Goal: Share content: Share content

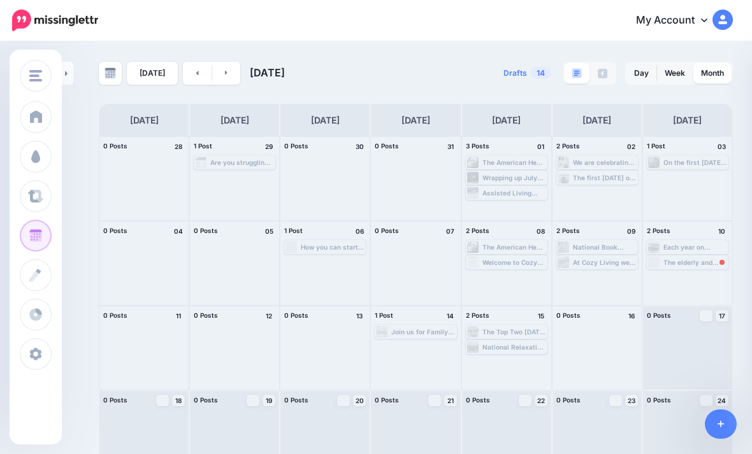
scroll to position [68, 0]
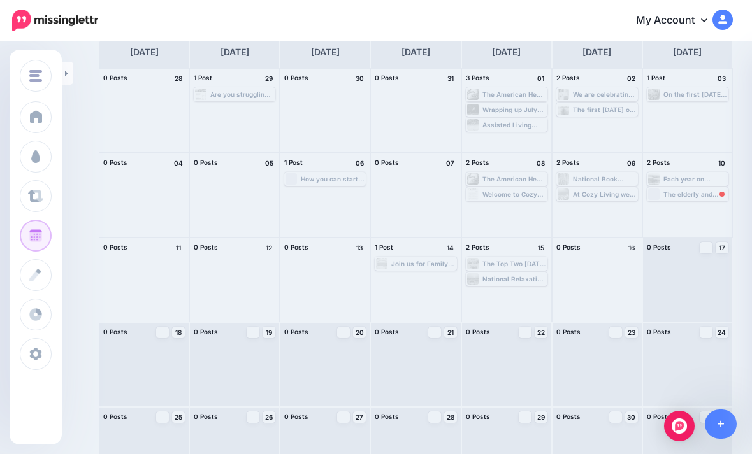
click at [0, 0] on span "Post" at bounding box center [0, 0] width 0 height 0
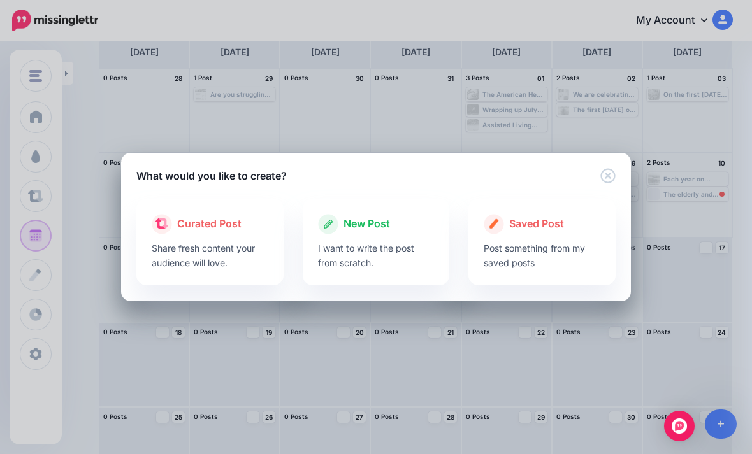
click at [377, 232] on span "New Post" at bounding box center [366, 224] width 47 height 17
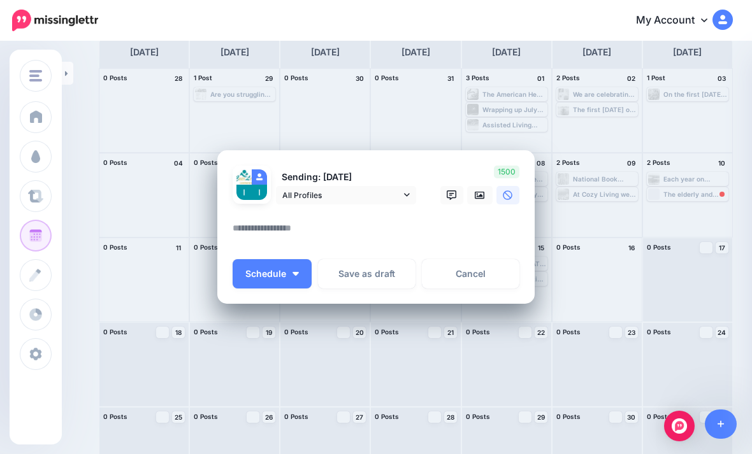
click at [427, 232] on textarea at bounding box center [379, 232] width 293 height 25
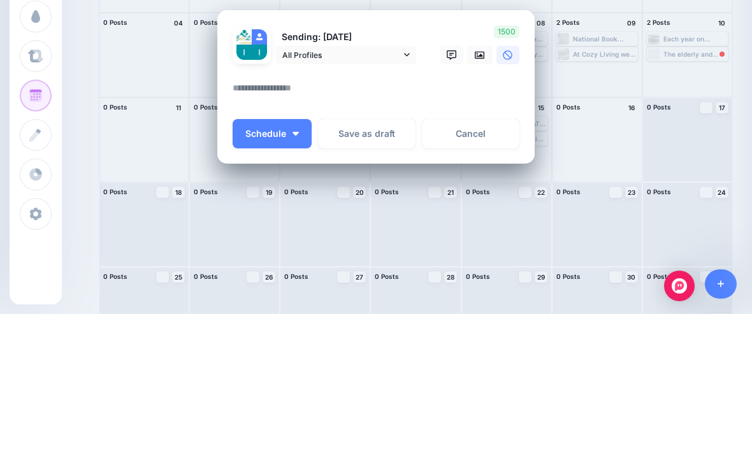
click at [264, 220] on textarea at bounding box center [379, 232] width 293 height 25
paste textarea "**********"
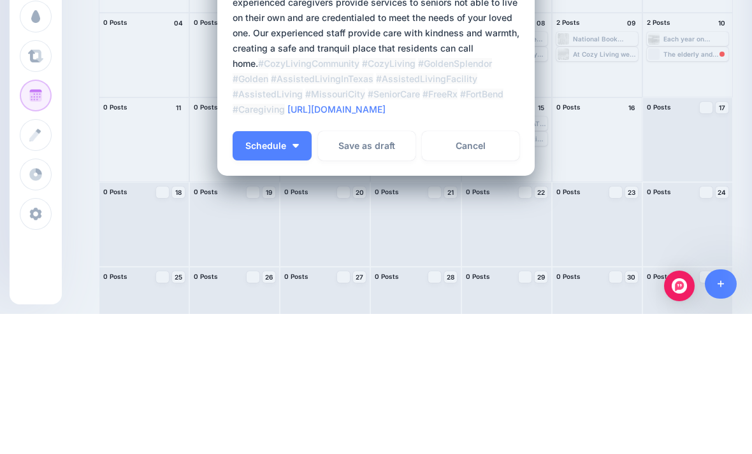
type textarea "**********"
click at [277, 282] on span "Schedule" at bounding box center [265, 286] width 41 height 9
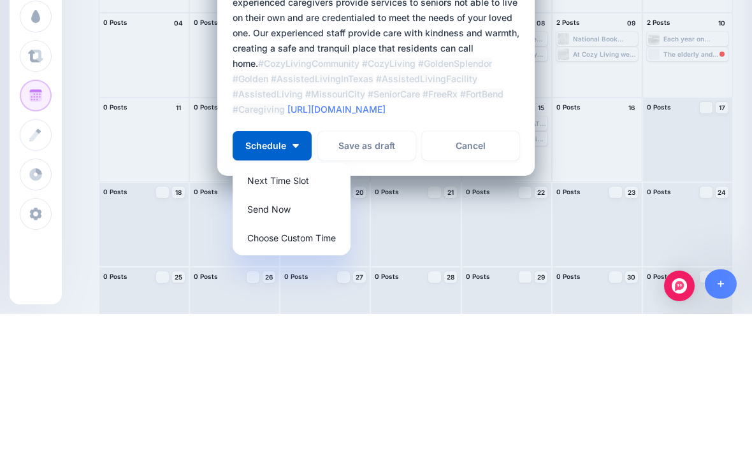
scroll to position [106, 0]
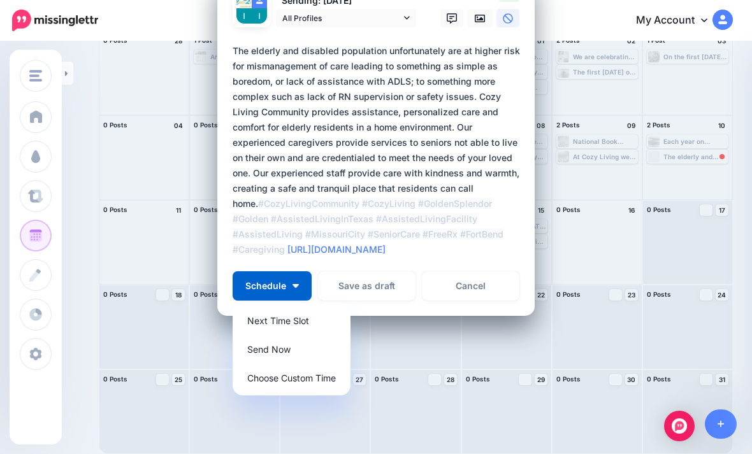
click at [277, 350] on link "Send Now" at bounding box center [292, 349] width 108 height 25
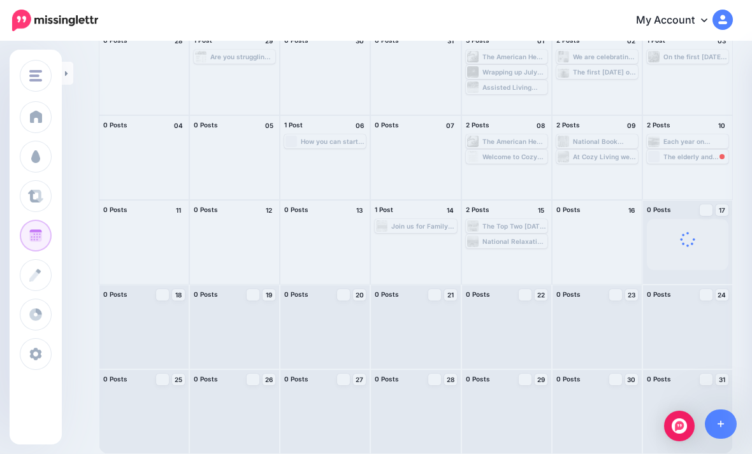
scroll to position [0, 0]
click at [698, 262] on div "Edit Manage Dates Assign to User Delete Post" at bounding box center [687, 242] width 89 height 83
click at [0, 0] on span "Post" at bounding box center [0, 0] width 0 height 0
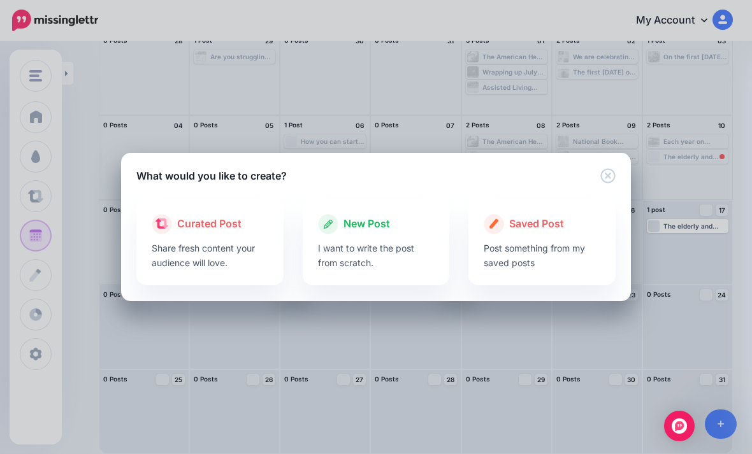
click at [401, 251] on p "I want to write the post from scratch." at bounding box center [376, 255] width 117 height 29
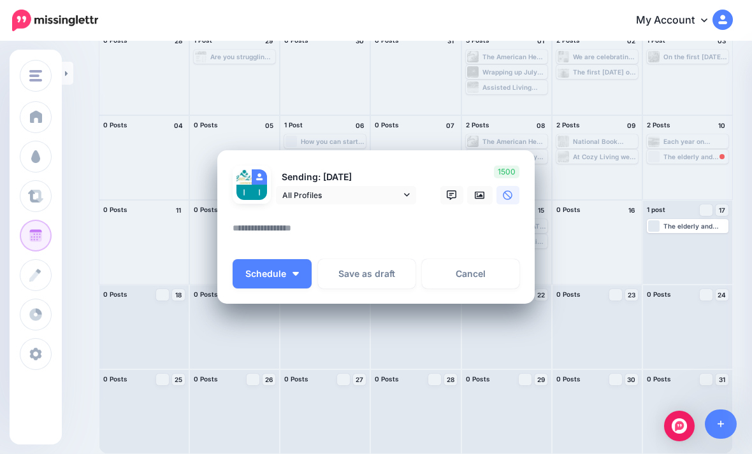
click at [257, 229] on textarea at bounding box center [379, 232] width 293 height 25
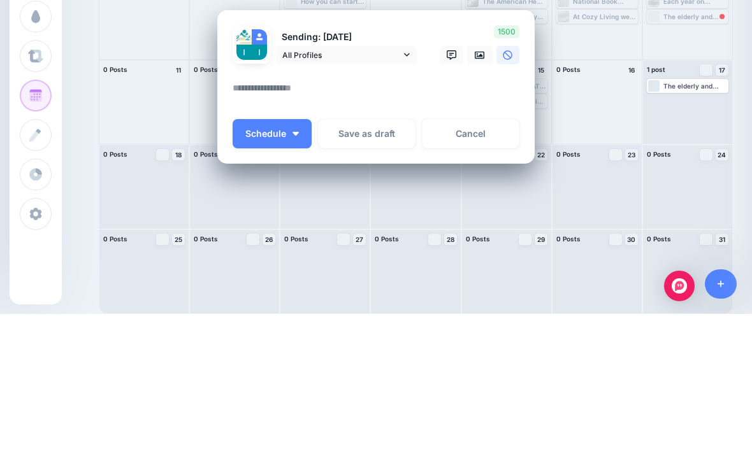
paste textarea "**********"
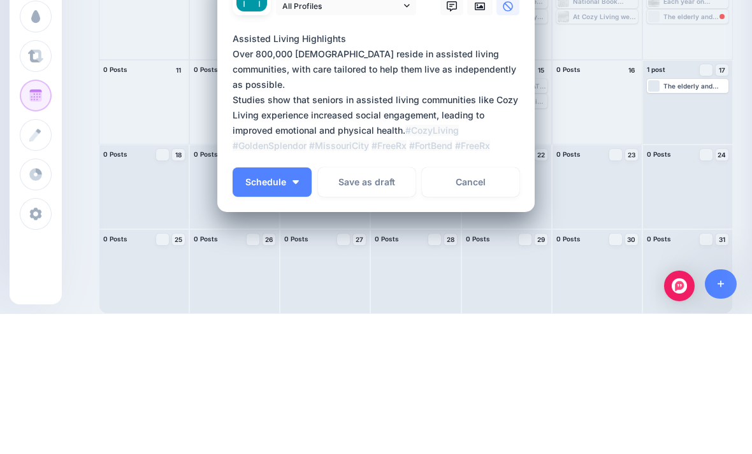
type textarea "**********"
click at [481, 137] on link at bounding box center [479, 146] width 25 height 18
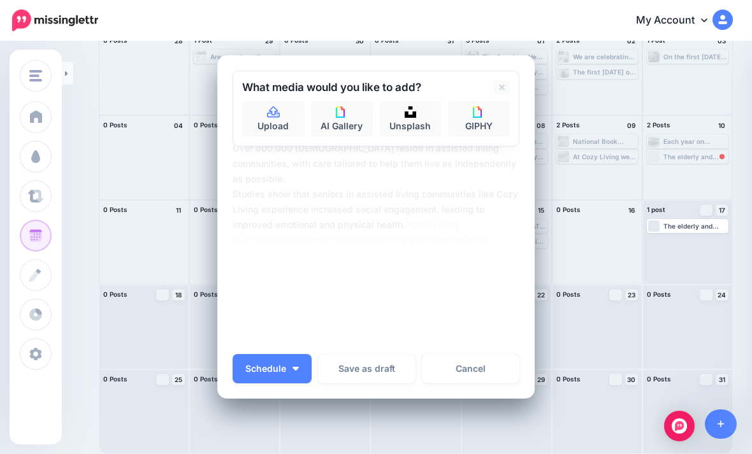
click at [278, 115] on icon at bounding box center [273, 112] width 15 height 11
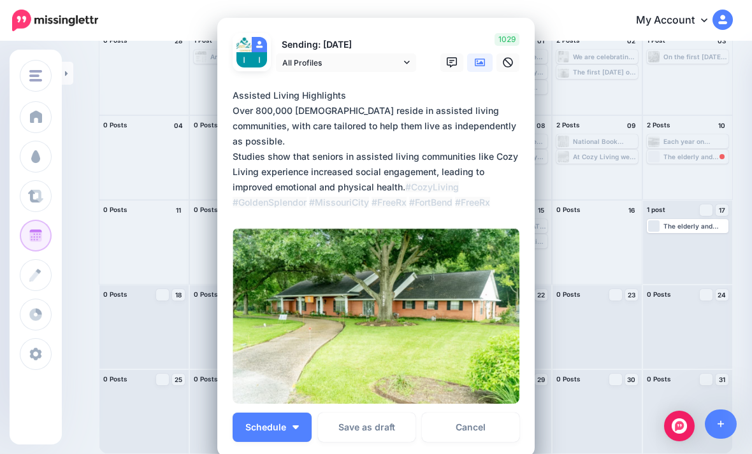
click at [287, 428] on button "Schedule" at bounding box center [272, 427] width 79 height 29
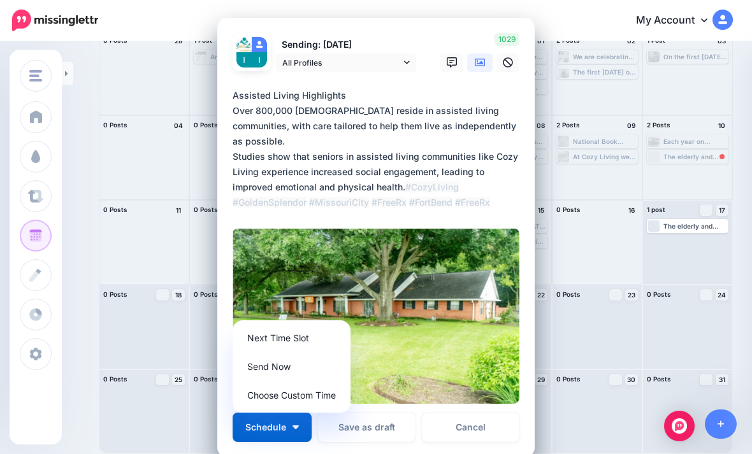
click at [323, 364] on link "Send Now" at bounding box center [292, 366] width 108 height 25
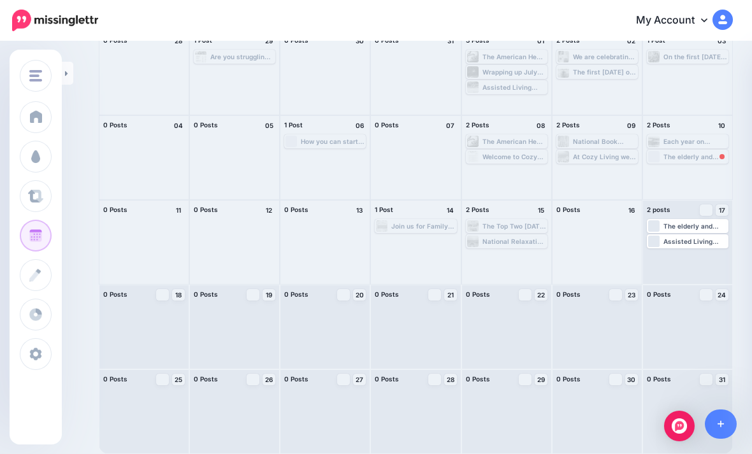
click at [706, 275] on div "Edit Manage Dates Assign to User Delete Post" at bounding box center [687, 242] width 89 height 83
click at [721, 234] on div "Loading Assisted Living Highlights Over 800,000 [DEMOGRAPHIC_DATA] reside in as…" at bounding box center [688, 241] width 82 height 14
click at [0, 0] on span "Post" at bounding box center [0, 0] width 0 height 0
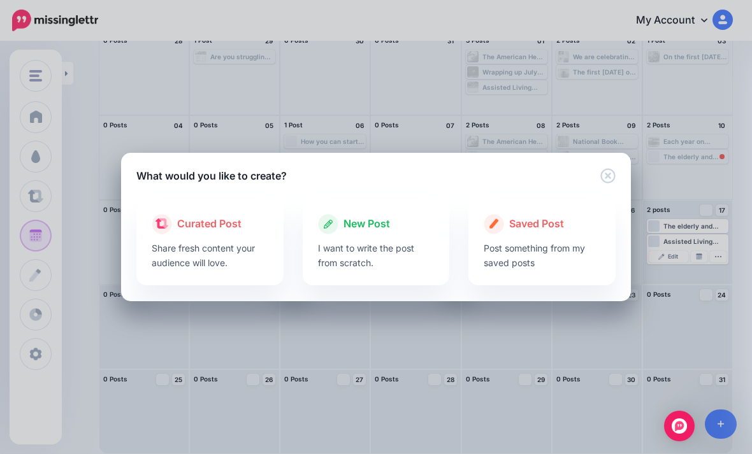
click at [352, 249] on p "I want to write the post from scratch." at bounding box center [376, 255] width 117 height 29
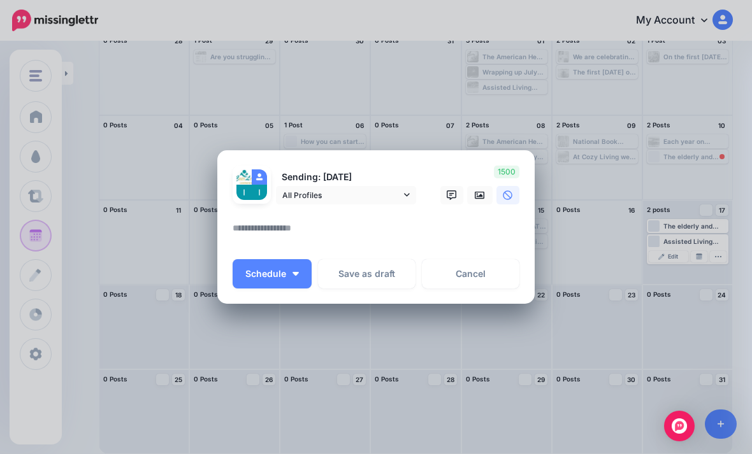
click at [326, 233] on textarea at bounding box center [379, 232] width 293 height 25
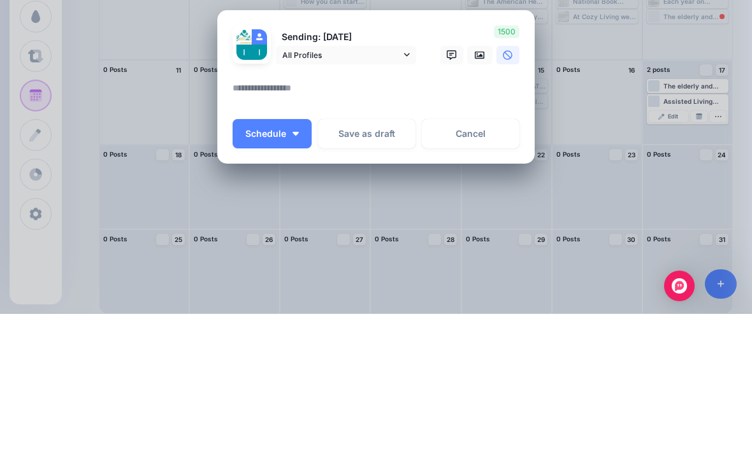
click at [328, 220] on textarea at bounding box center [379, 232] width 293 height 25
paste textarea "**********"
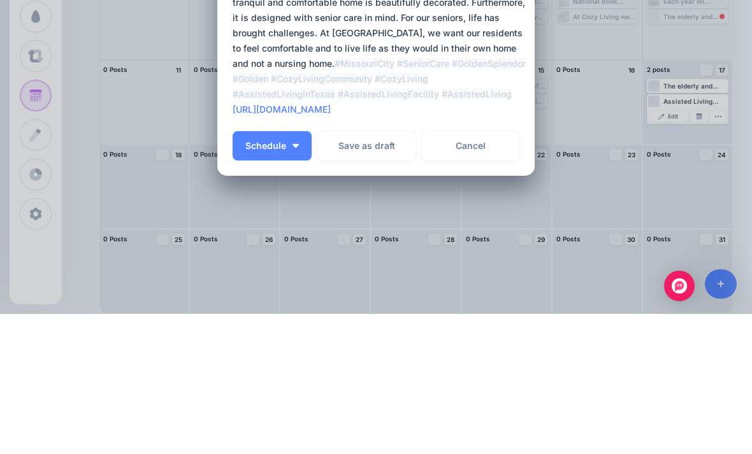
scroll to position [67, 0]
type textarea "**********"
click at [271, 282] on span "Schedule" at bounding box center [265, 286] width 41 height 9
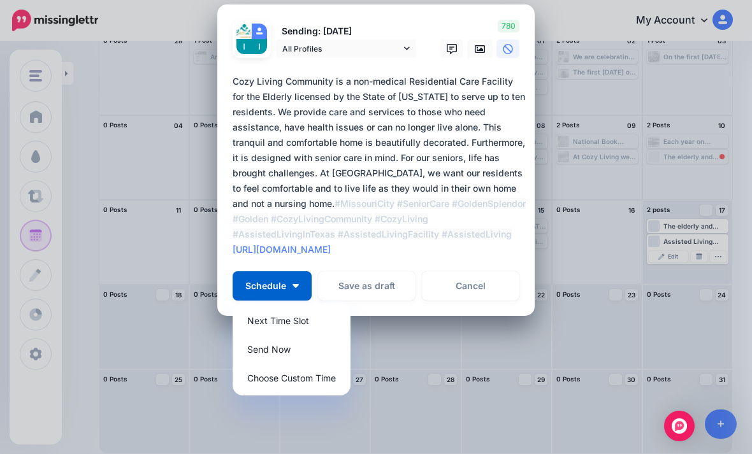
click at [305, 348] on link "Send Now" at bounding box center [292, 349] width 108 height 25
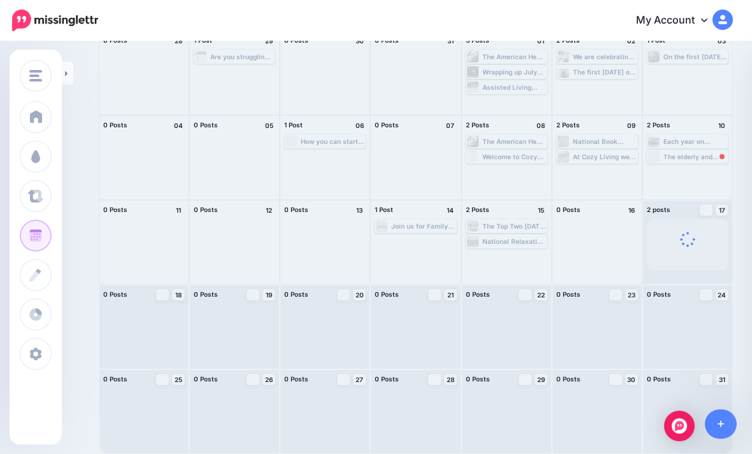
scroll to position [0, 0]
click at [702, 273] on div "Edit Manage Dates Assign to User Delete Post" at bounding box center [687, 242] width 89 height 83
click at [0, 0] on span "Post" at bounding box center [0, 0] width 0 height 0
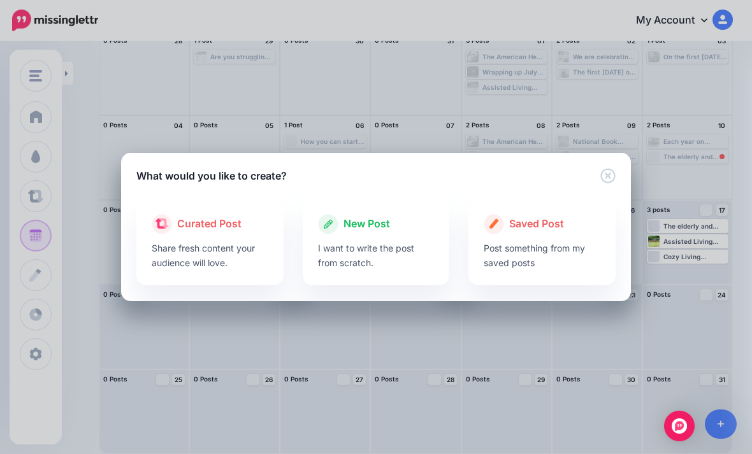
click at [394, 249] on p "I want to write the post from scratch." at bounding box center [376, 255] width 117 height 29
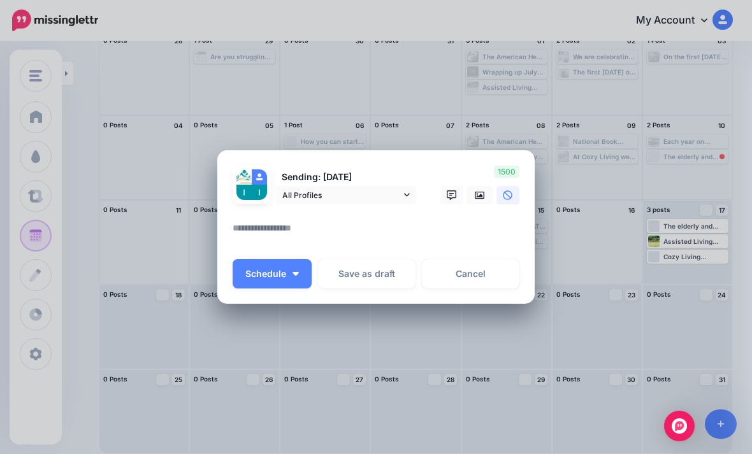
click at [425, 215] on div at bounding box center [376, 213] width 287 height 16
click at [250, 230] on textarea at bounding box center [379, 232] width 293 height 25
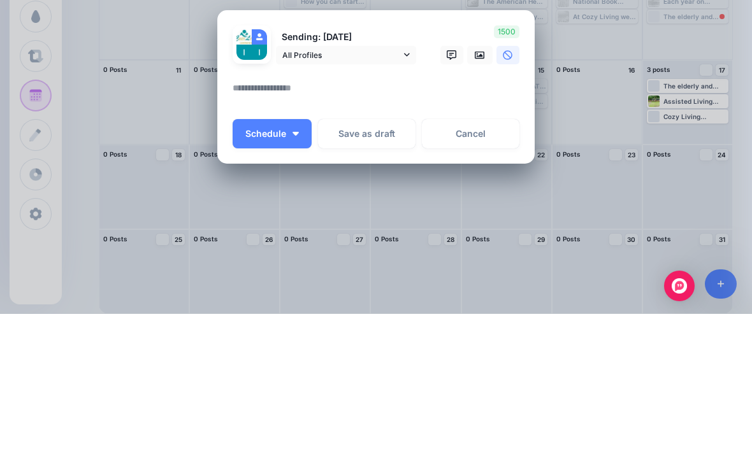
click at [247, 220] on textarea at bounding box center [379, 232] width 293 height 25
paste textarea "**********"
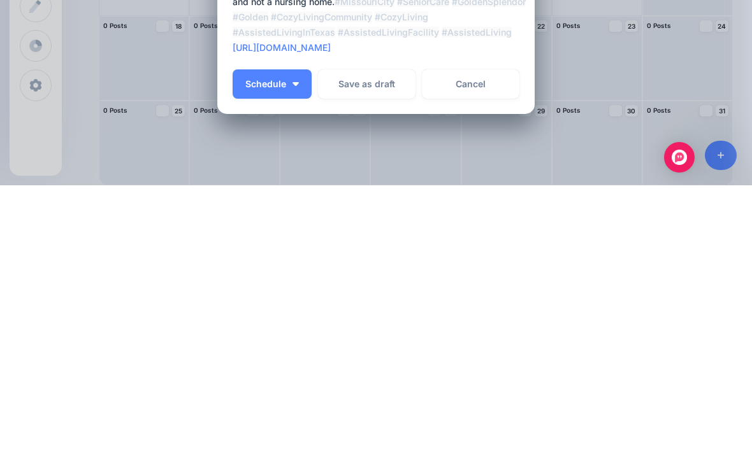
type textarea "**********"
click at [464, 338] on link "Cancel" at bounding box center [470, 352] width 97 height 29
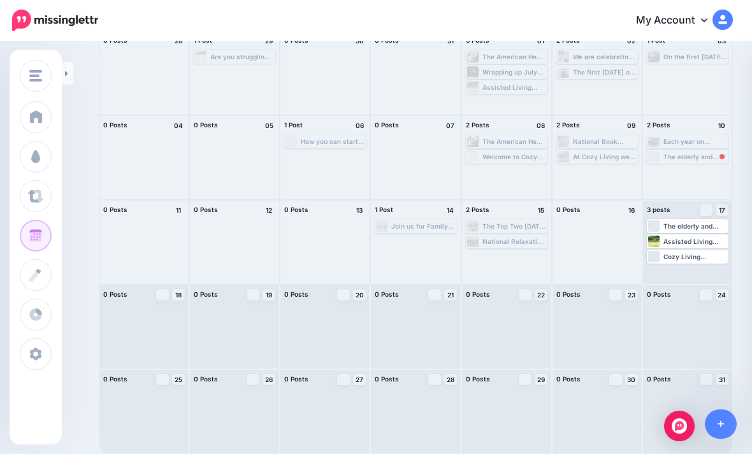
click at [698, 275] on div "Edit Manage Dates Assign to User Delete Post" at bounding box center [687, 242] width 89 height 83
click at [0, 0] on span "Post" at bounding box center [0, 0] width 0 height 0
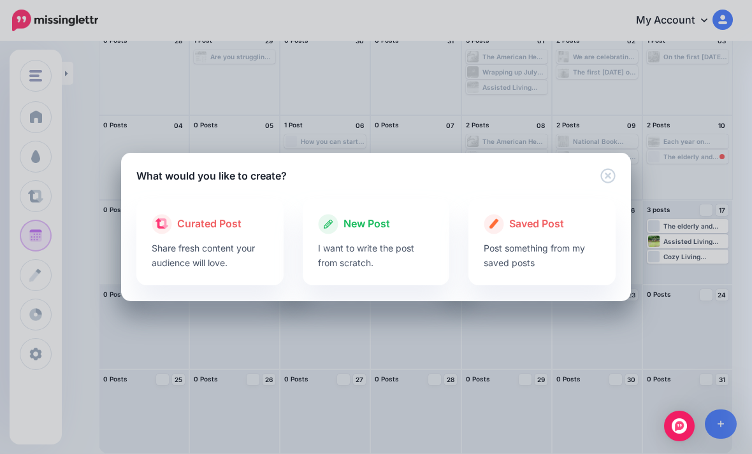
click at [380, 252] on p "I want to write the post from scratch." at bounding box center [376, 255] width 117 height 29
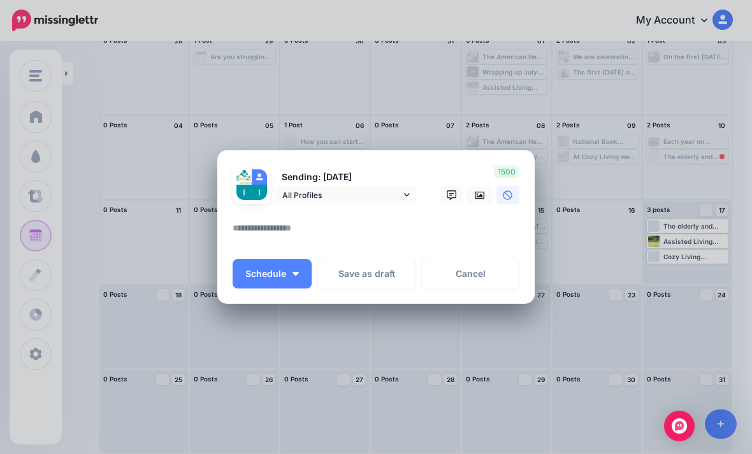
click at [432, 231] on textarea at bounding box center [379, 232] width 293 height 25
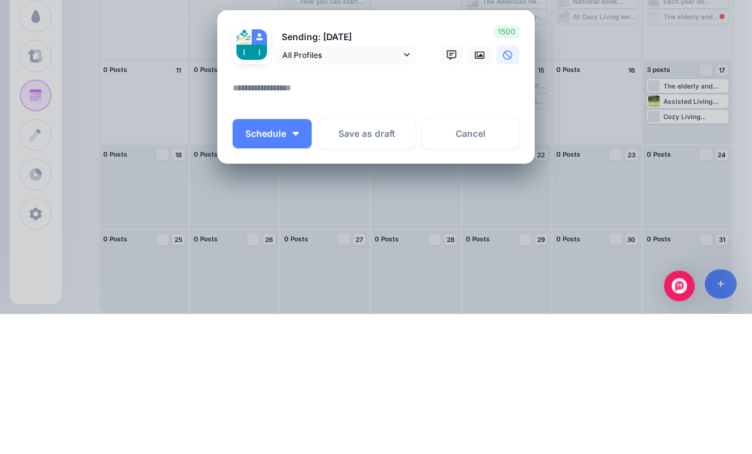
click at [243, 220] on textarea at bounding box center [379, 232] width 293 height 25
paste textarea "**********"
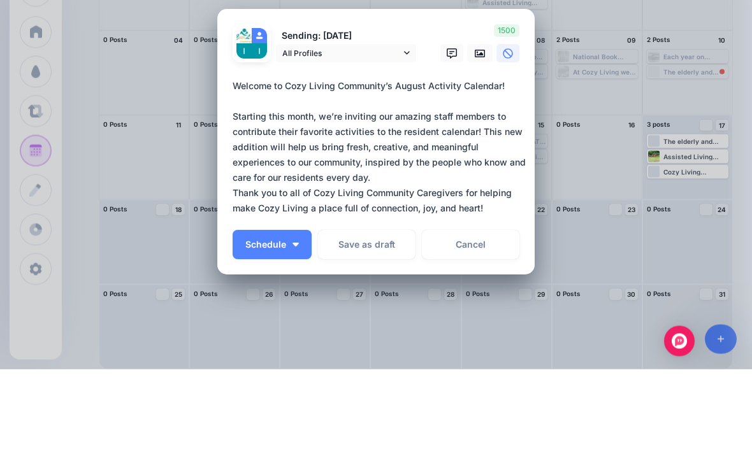
type textarea "**********"
click at [482, 129] on link at bounding box center [479, 138] width 25 height 18
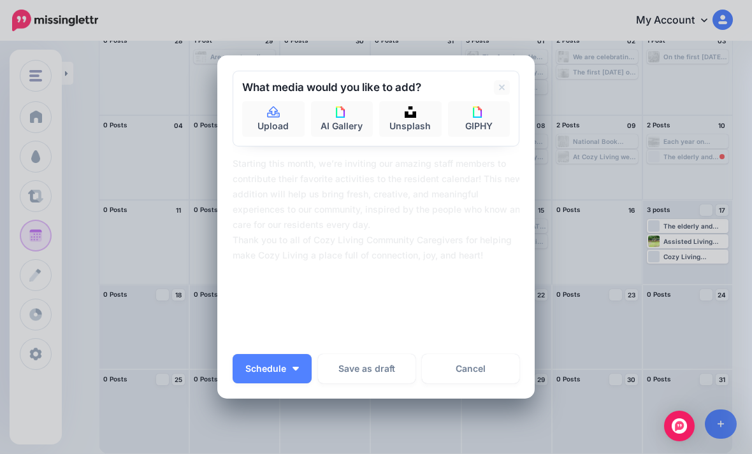
click at [282, 128] on link "Upload" at bounding box center [273, 119] width 62 height 36
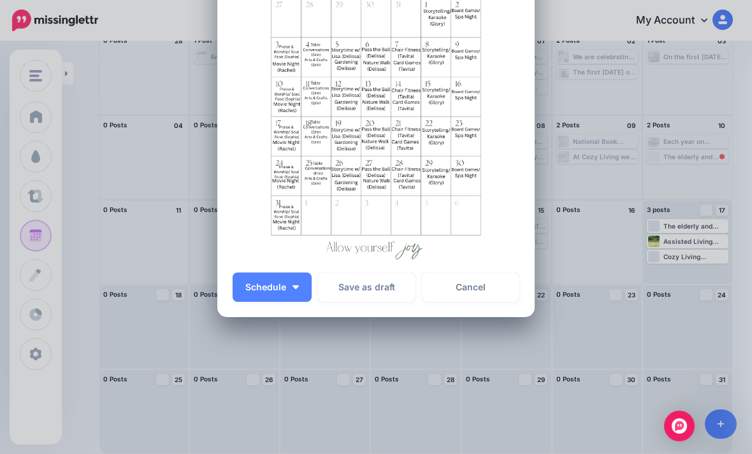
scroll to position [350, 0]
click at [271, 297] on button "Schedule" at bounding box center [272, 287] width 79 height 29
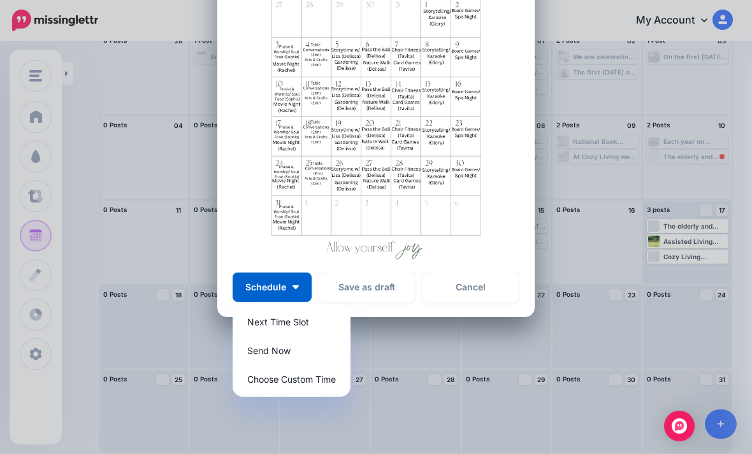
click at [274, 350] on link "Send Now" at bounding box center [292, 350] width 108 height 25
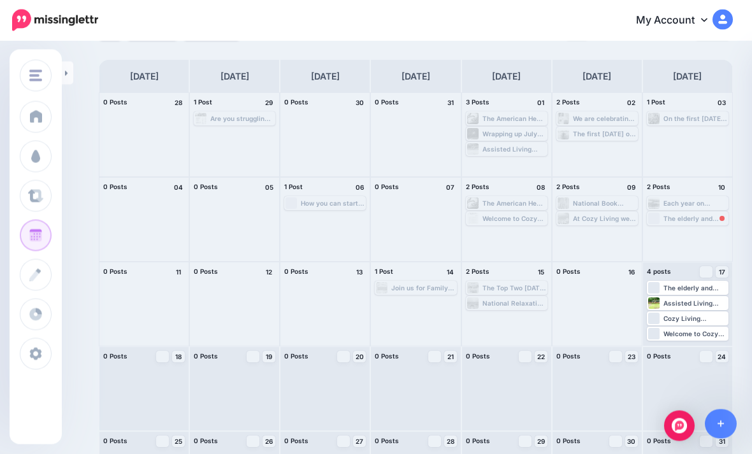
scroll to position [0, 0]
